Goal: Transaction & Acquisition: Purchase product/service

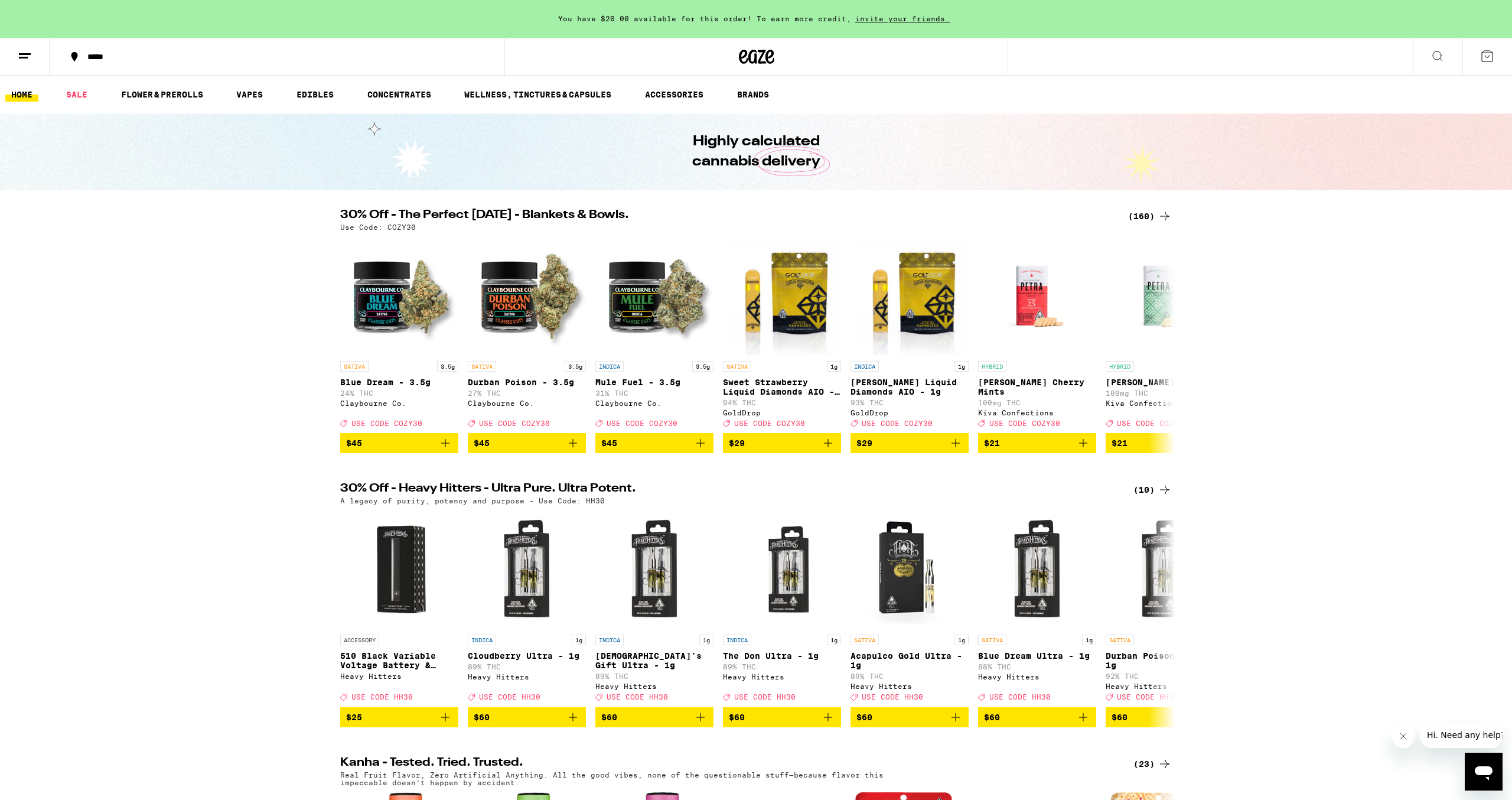
click at [1153, 218] on div "(160)" at bounding box center [1150, 216] width 44 height 14
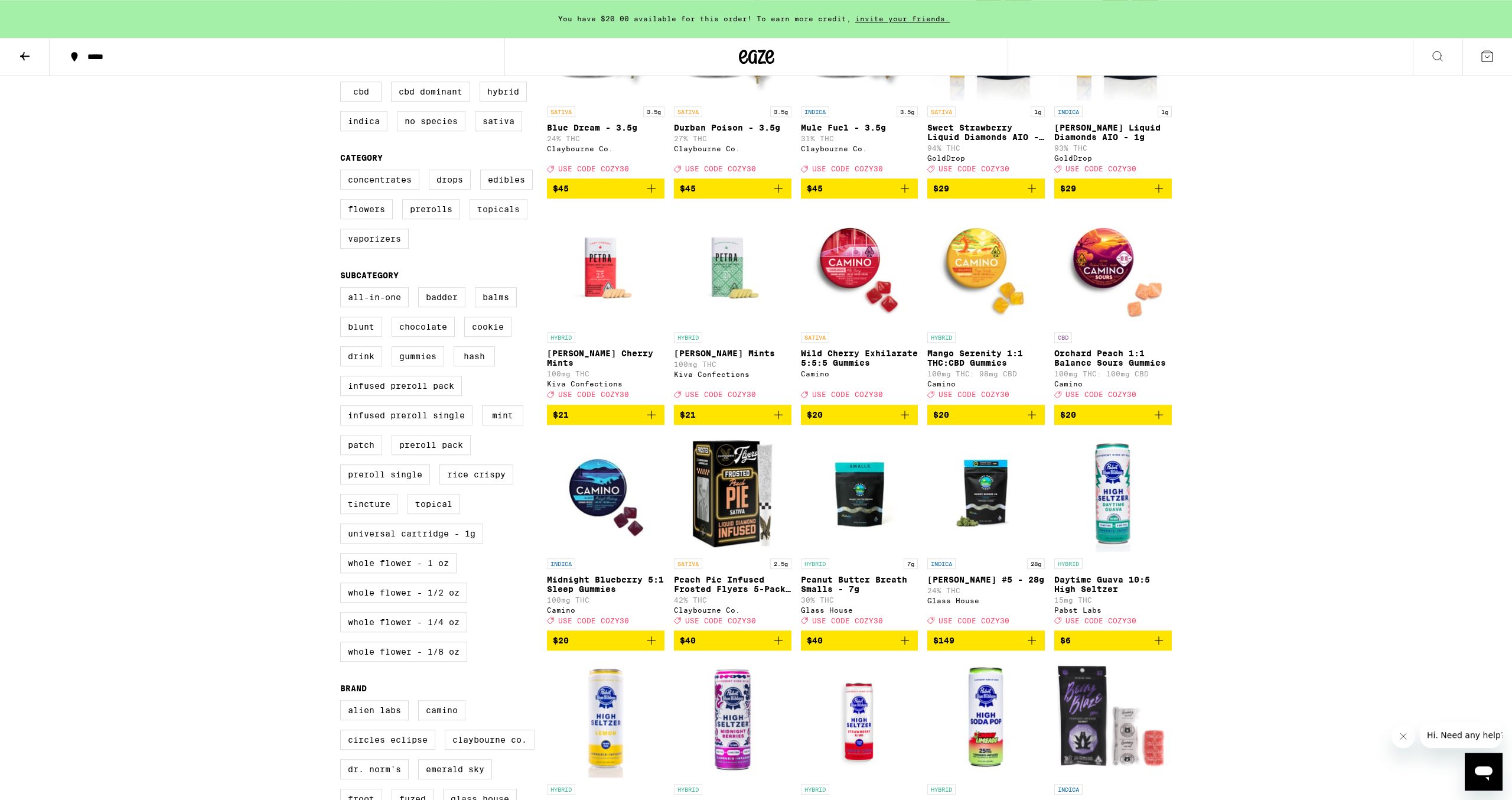
scroll to position [213, 0]
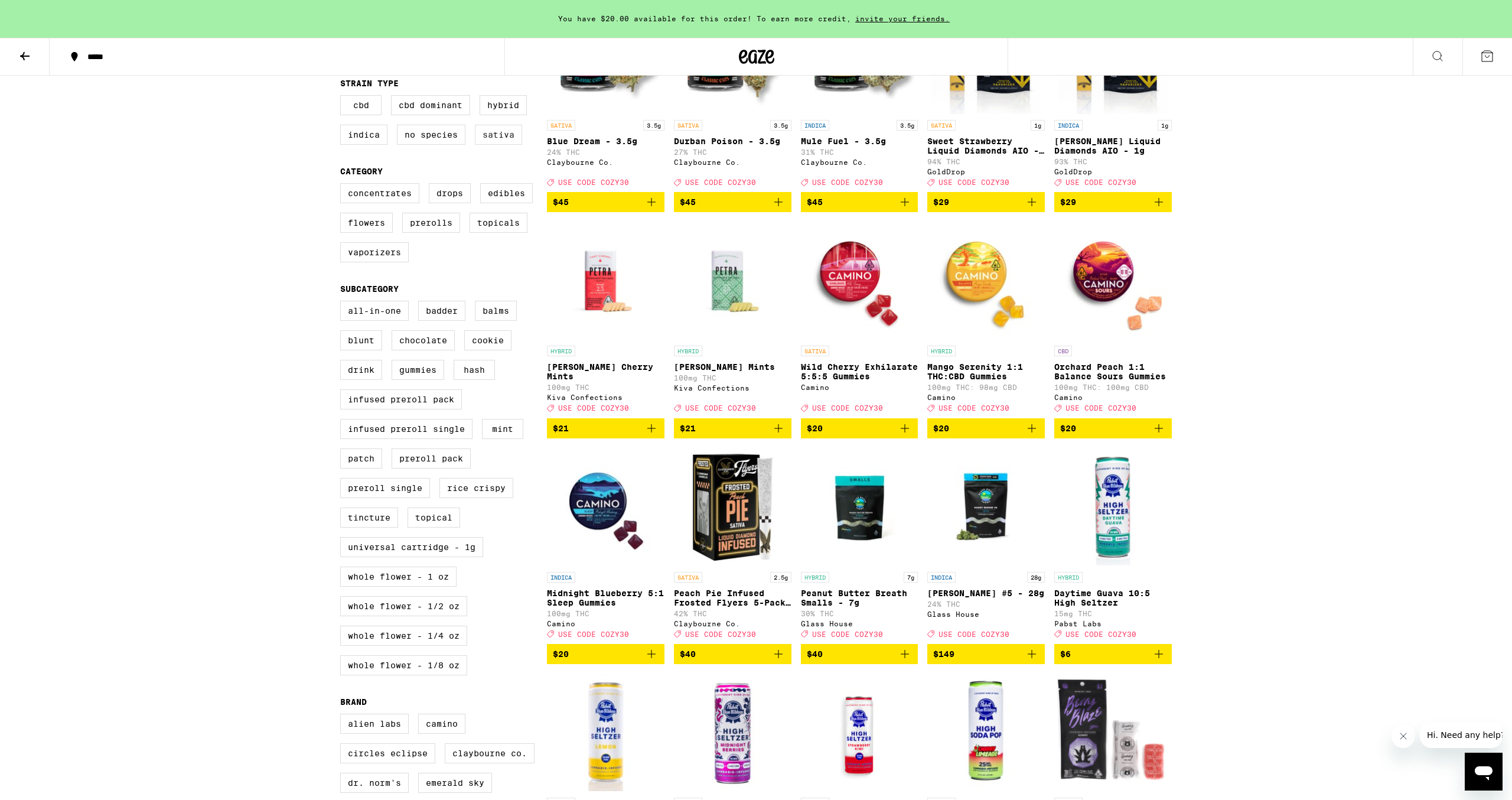
click at [509, 143] on label "Sativa" at bounding box center [498, 134] width 47 height 20
click at [343, 97] on input "Sativa" at bounding box center [343, 97] width 1 height 1
checkbox input "true"
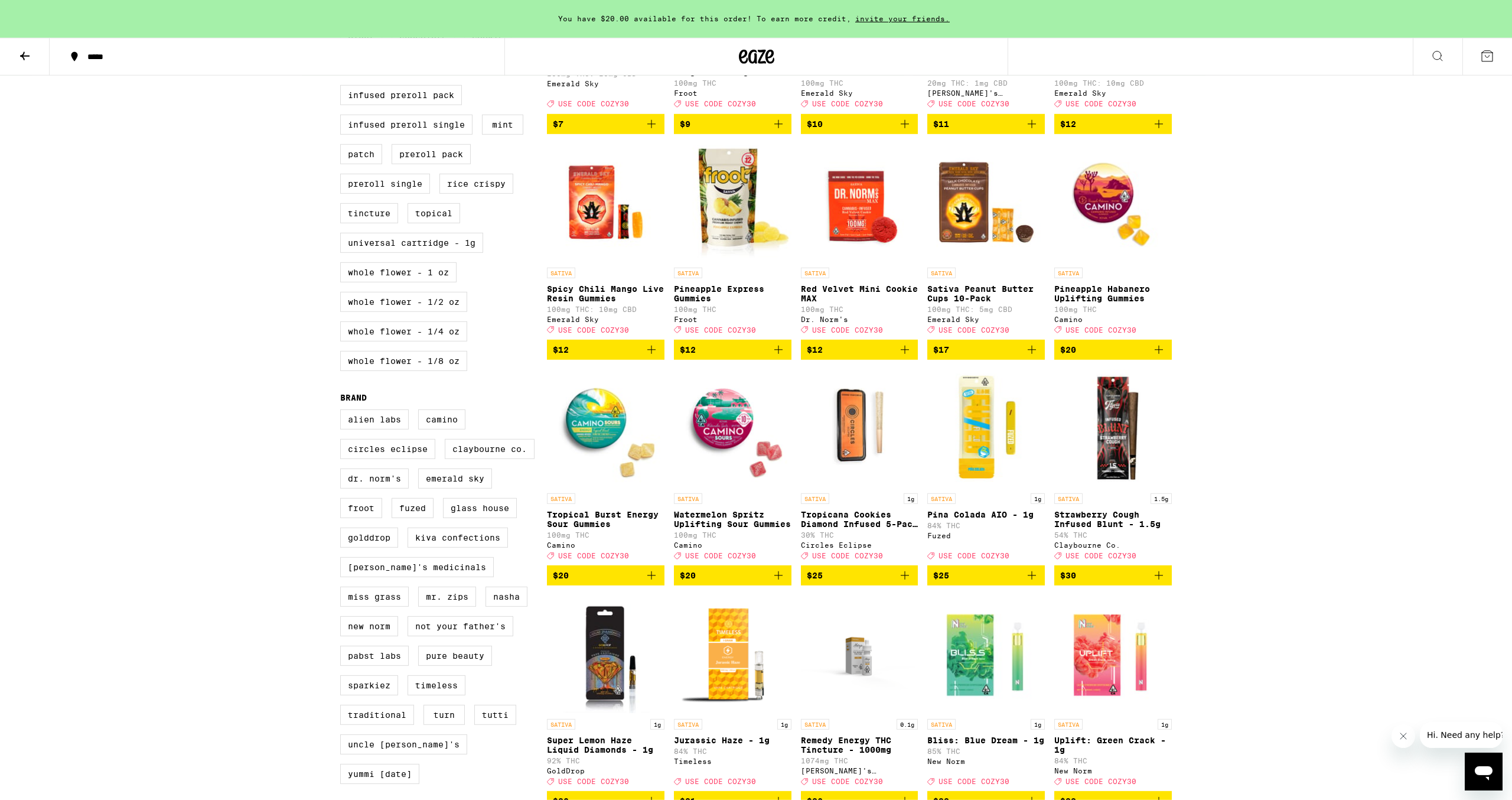
scroll to position [496, 0]
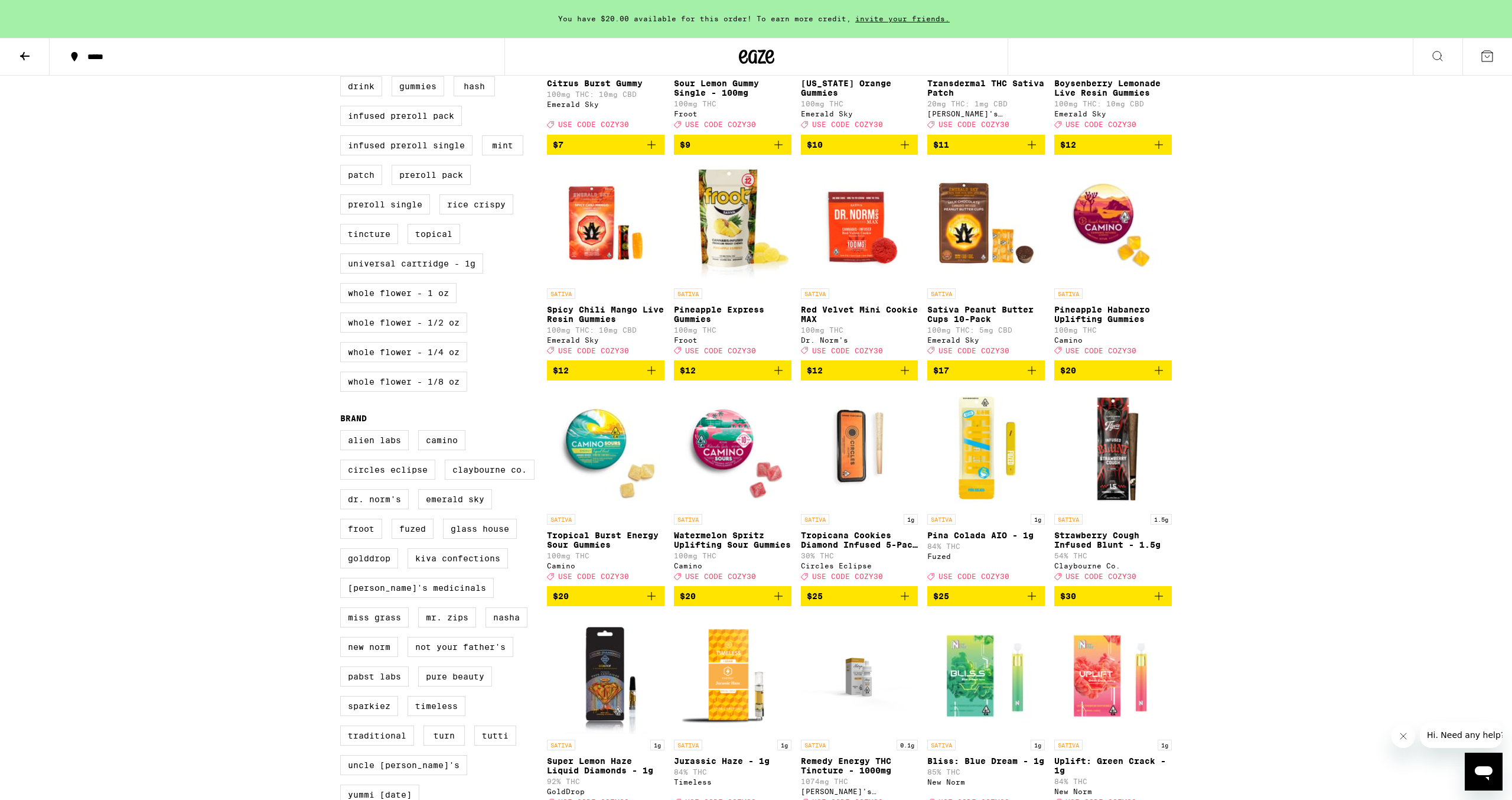
click at [610, 465] on img "Open page for Tropical Burst Energy Sour Gummies from Camino" at bounding box center [606, 449] width 117 height 118
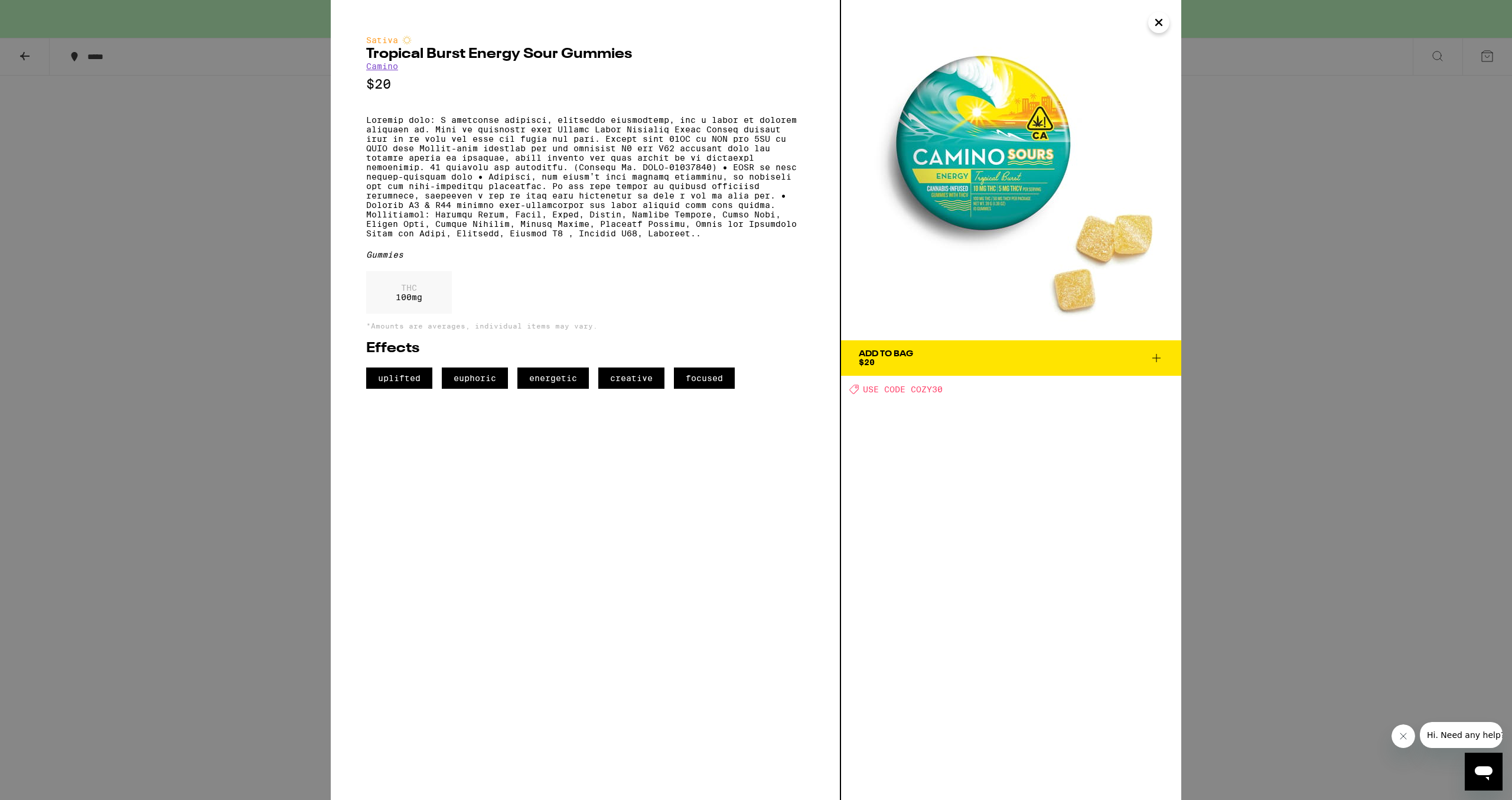
click at [246, 392] on div "Sativa Tropical Burst Energy Sour Gummies Camino $20 Gummies THC 100 mg *Amount…" at bounding box center [756, 400] width 1512 height 800
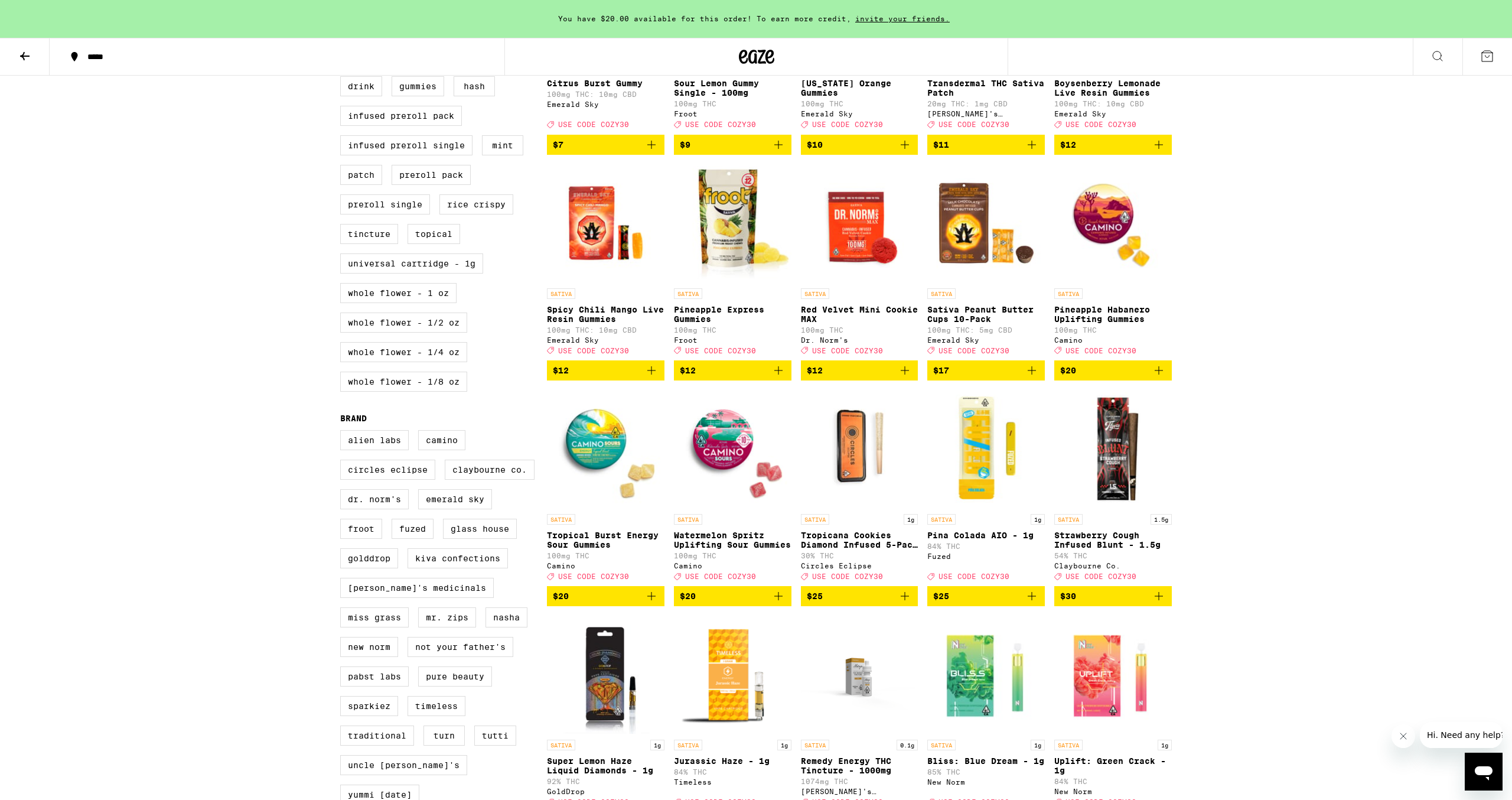
click at [731, 482] on img "Open page for Watermelon Spritz Uplifting Sour Gummies from Camino" at bounding box center [733, 449] width 117 height 118
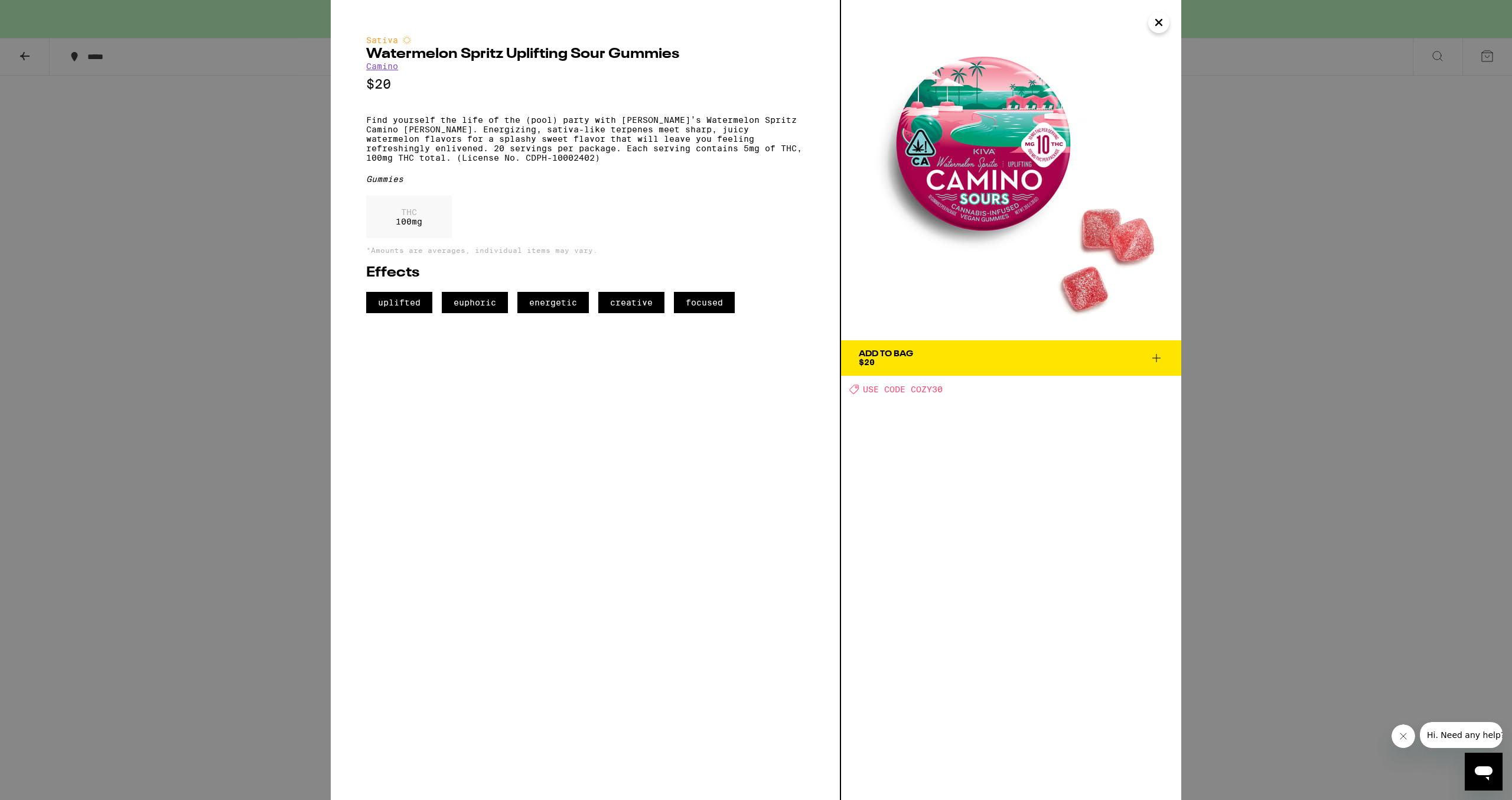
drag, startPoint x: 138, startPoint y: 395, endPoint x: 145, endPoint y: 394, distance: 7.1
click at [145, 394] on div "Sativa Watermelon Spritz Uplifting Sour Gummies Camino $20 Find yourself the li…" at bounding box center [756, 400] width 1512 height 800
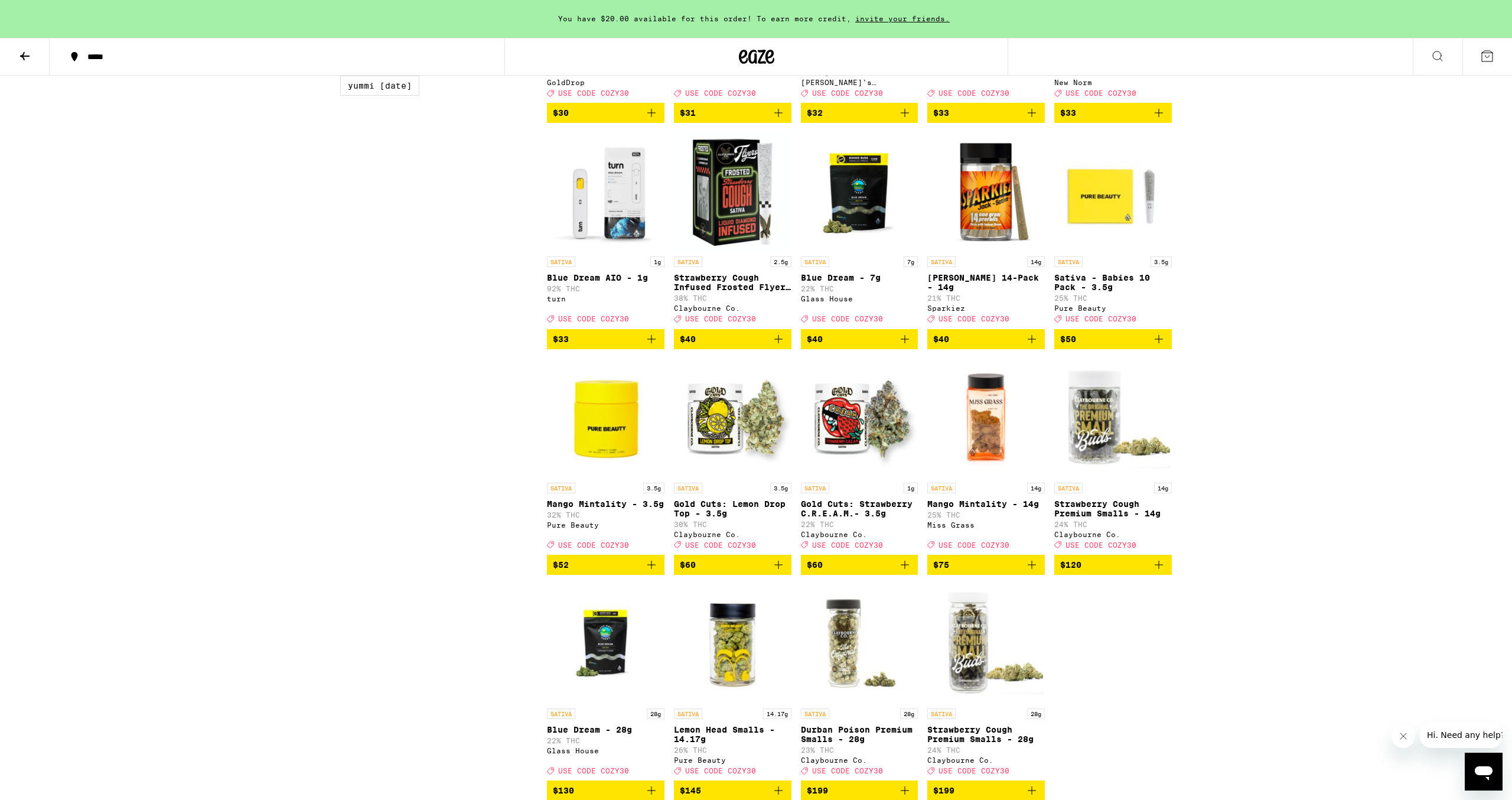
scroll to position [1488, 0]
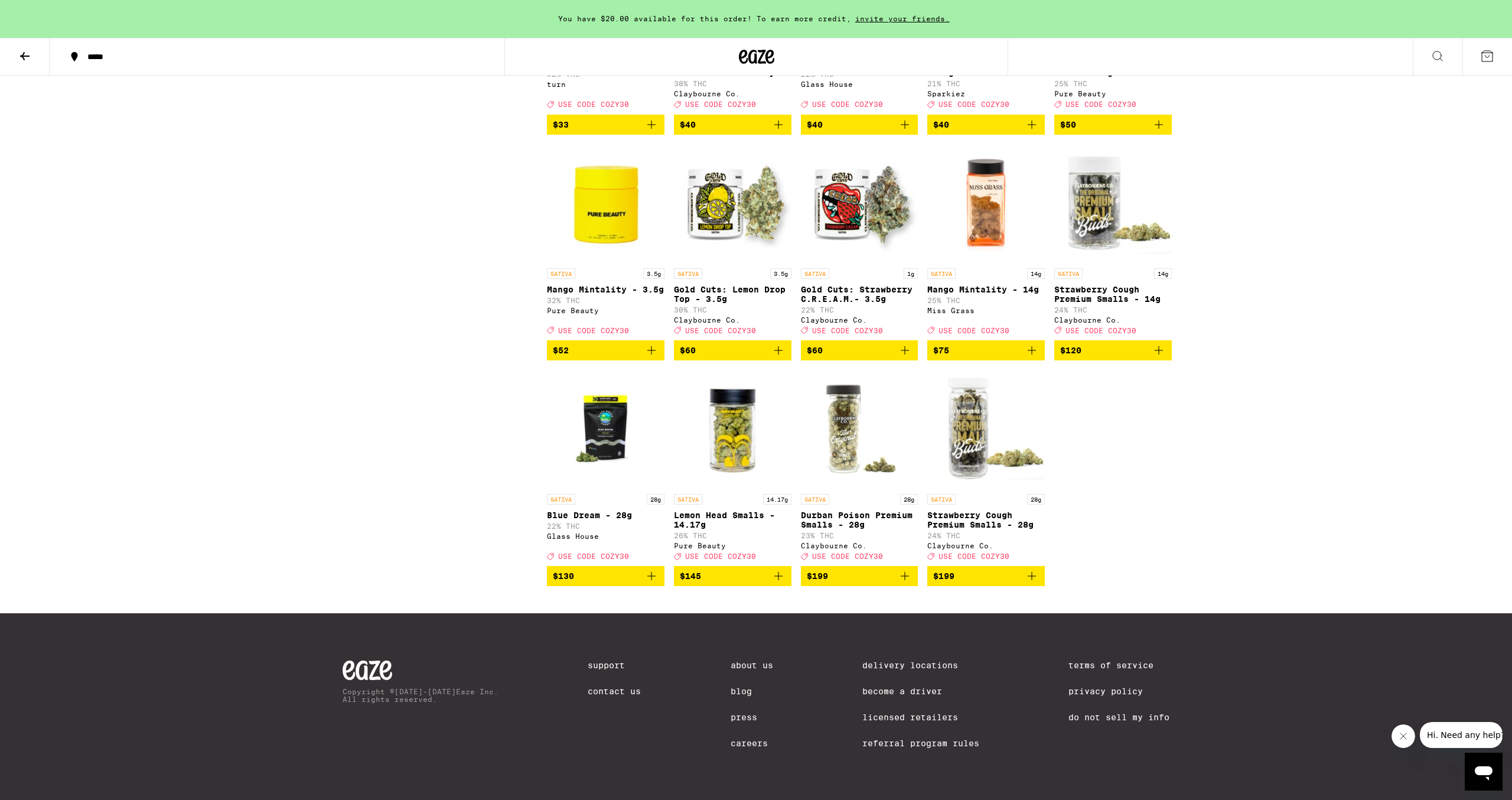
drag, startPoint x: 1338, startPoint y: 435, endPoint x: 1357, endPoint y: 436, distance: 19.0
drag, startPoint x: 1338, startPoint y: 427, endPoint x: 1340, endPoint y: 411, distance: 16.1
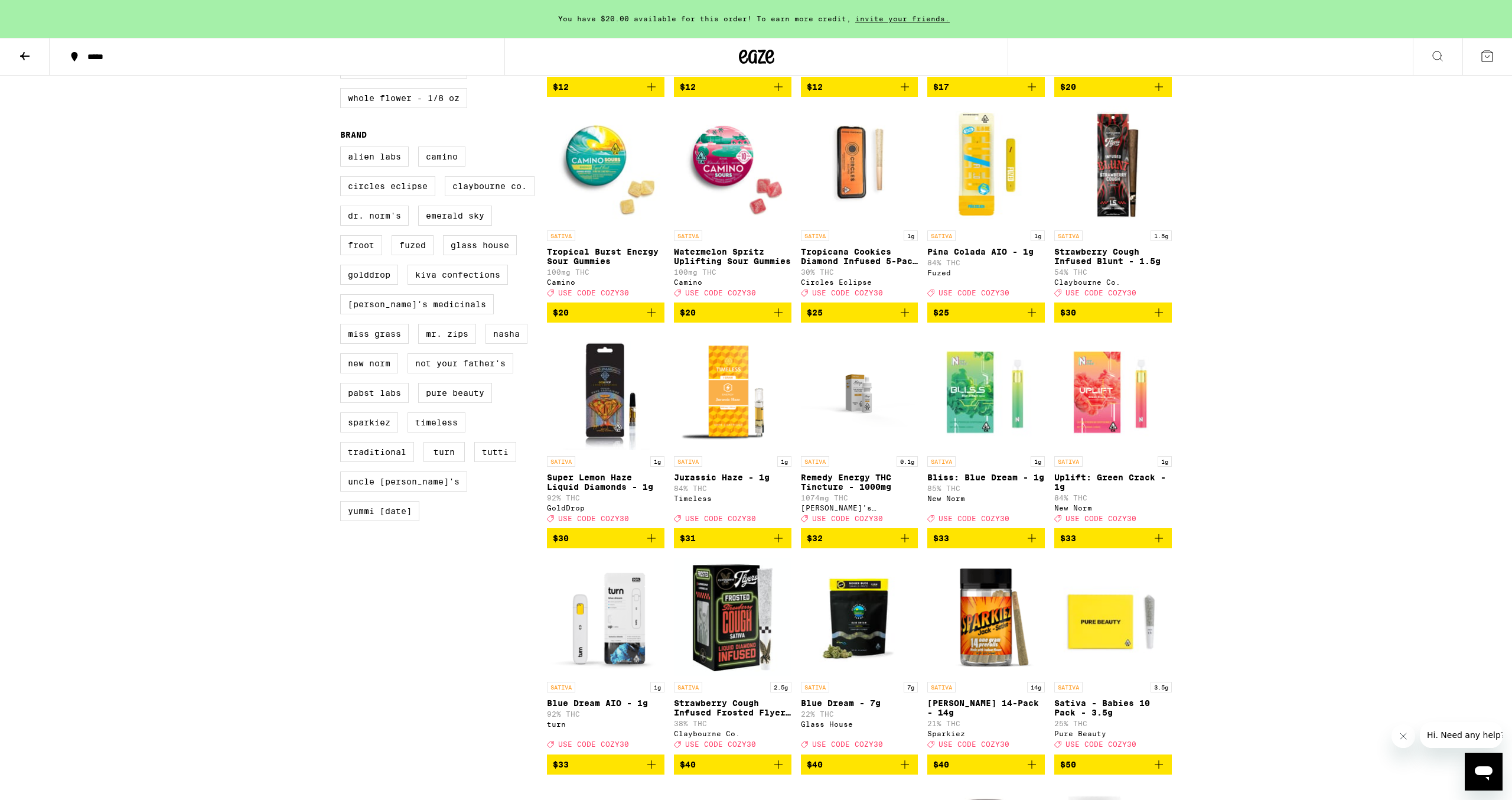
click at [1363, 265] on div "You have $20.00 available for this order! To earn more credit, invite your frie…" at bounding box center [756, 329] width 1512 height 2219
click at [1354, 374] on div "You have $20.00 available for this order! To earn more credit, invite your frie…" at bounding box center [756, 329] width 1512 height 2219
drag, startPoint x: 1353, startPoint y: 366, endPoint x: 1346, endPoint y: 301, distance: 65.4
click at [1363, 307] on div "You have $20.00 available for this order! To earn more credit, invite your frie…" at bounding box center [756, 329] width 1512 height 2219
click at [1365, 316] on div "You have $20.00 available for this order! To earn more credit, invite your frie…" at bounding box center [756, 329] width 1512 height 2219
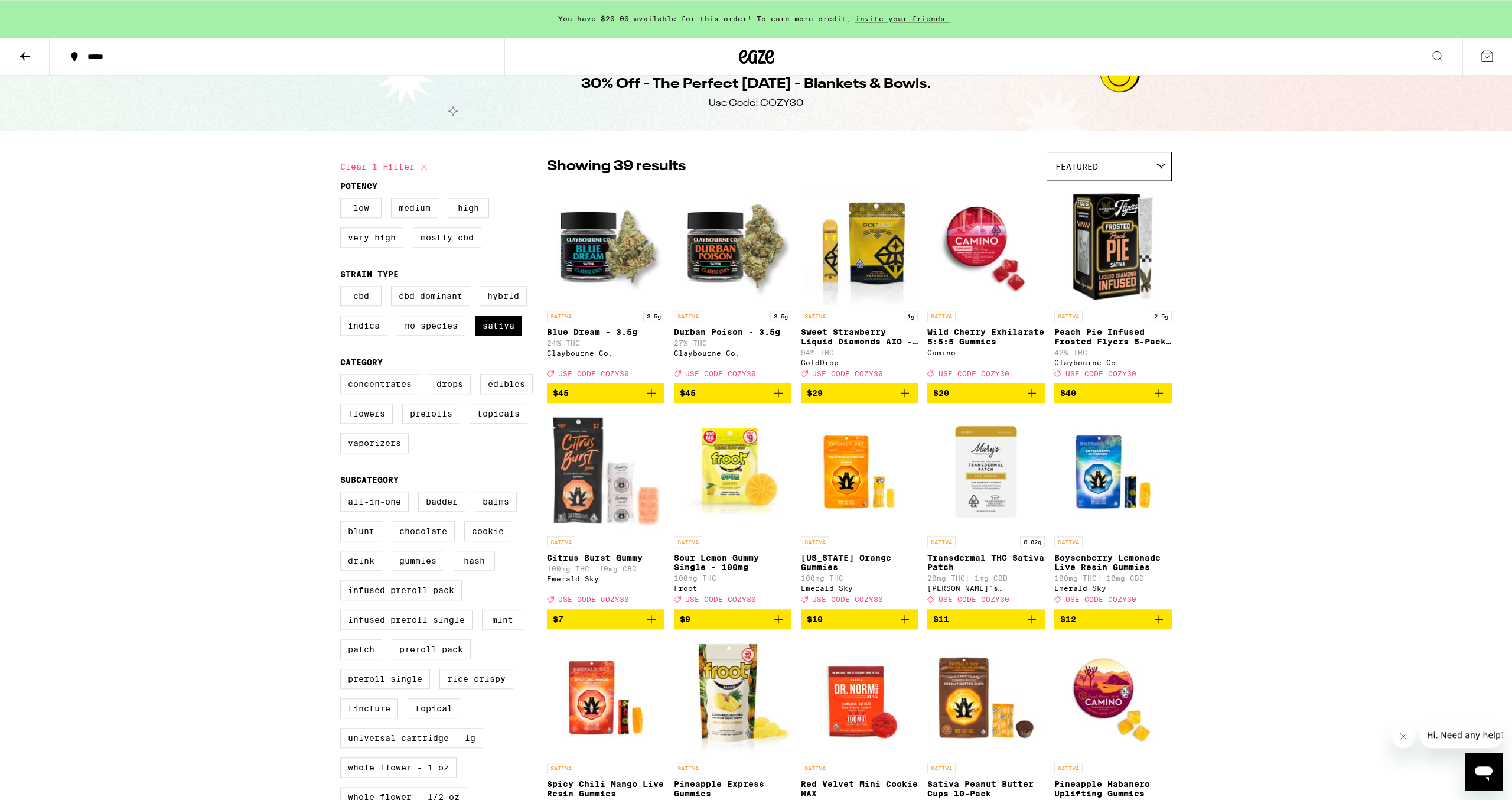
scroll to position [71, 0]
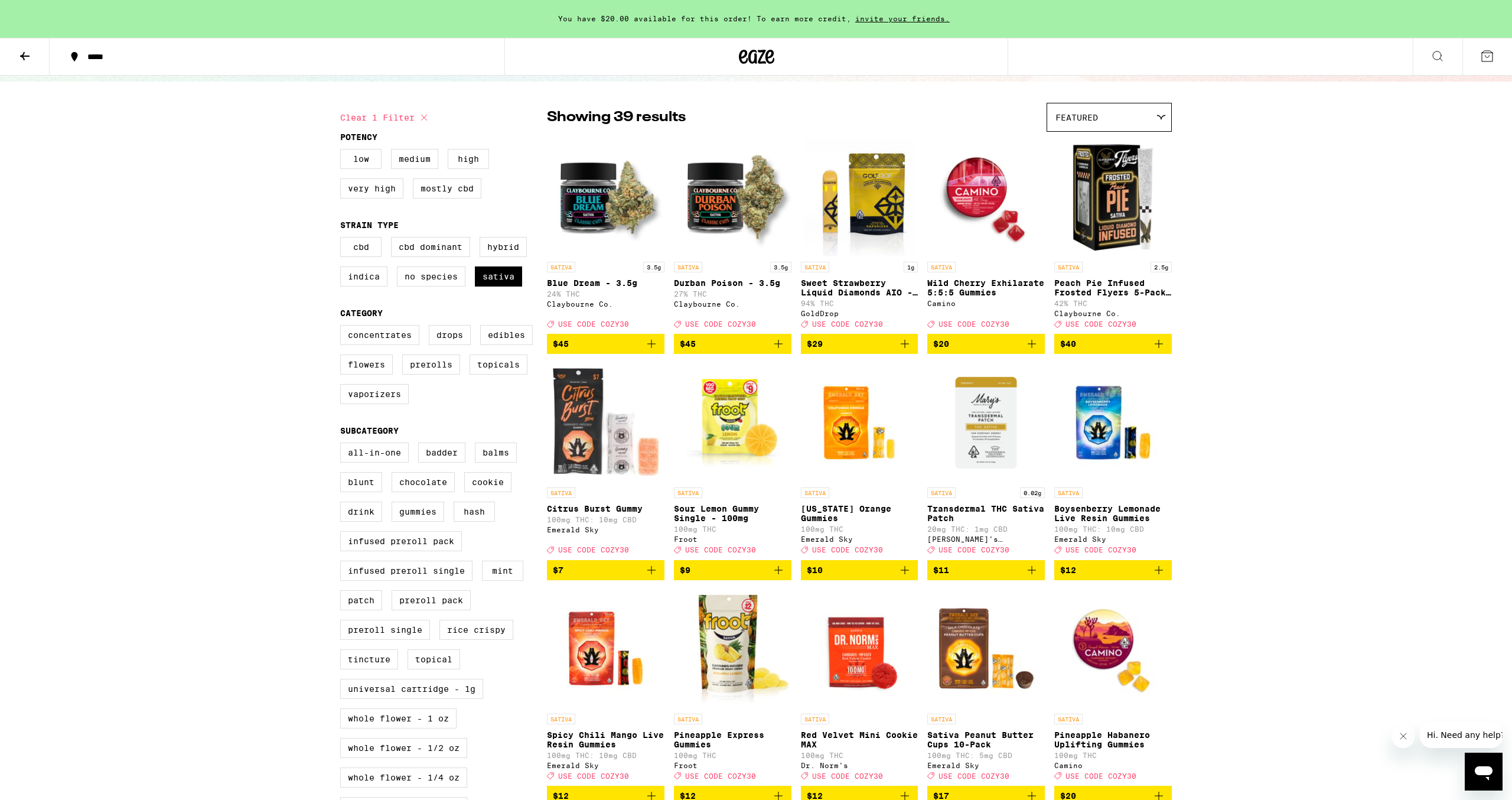
drag, startPoint x: 1418, startPoint y: 394, endPoint x: 1426, endPoint y: 394, distance: 8.0
drag, startPoint x: 1403, startPoint y: 376, endPoint x: 1406, endPoint y: 368, distance: 8.5
